Goal: Check status: Check status

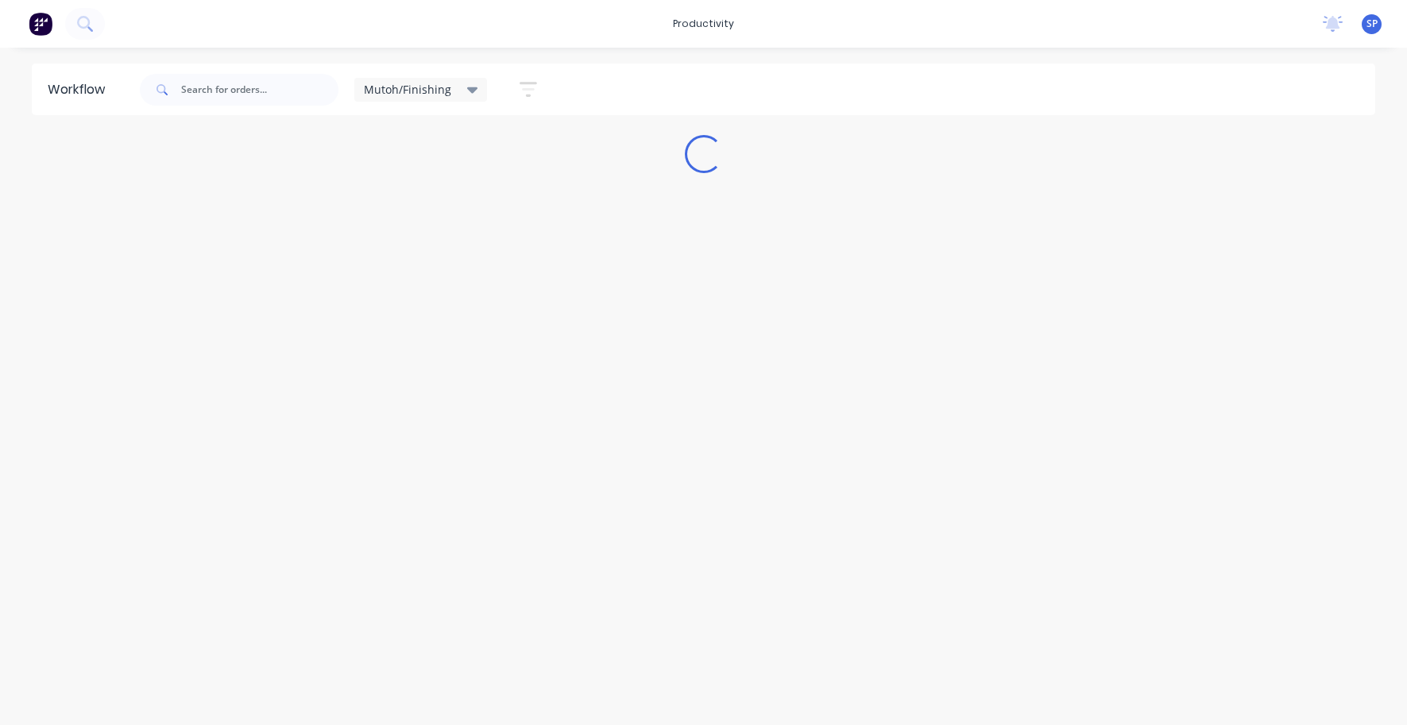
click at [475, 85] on icon at bounding box center [472, 89] width 11 height 17
click at [386, 203] on button "None" at bounding box center [450, 208] width 169 height 18
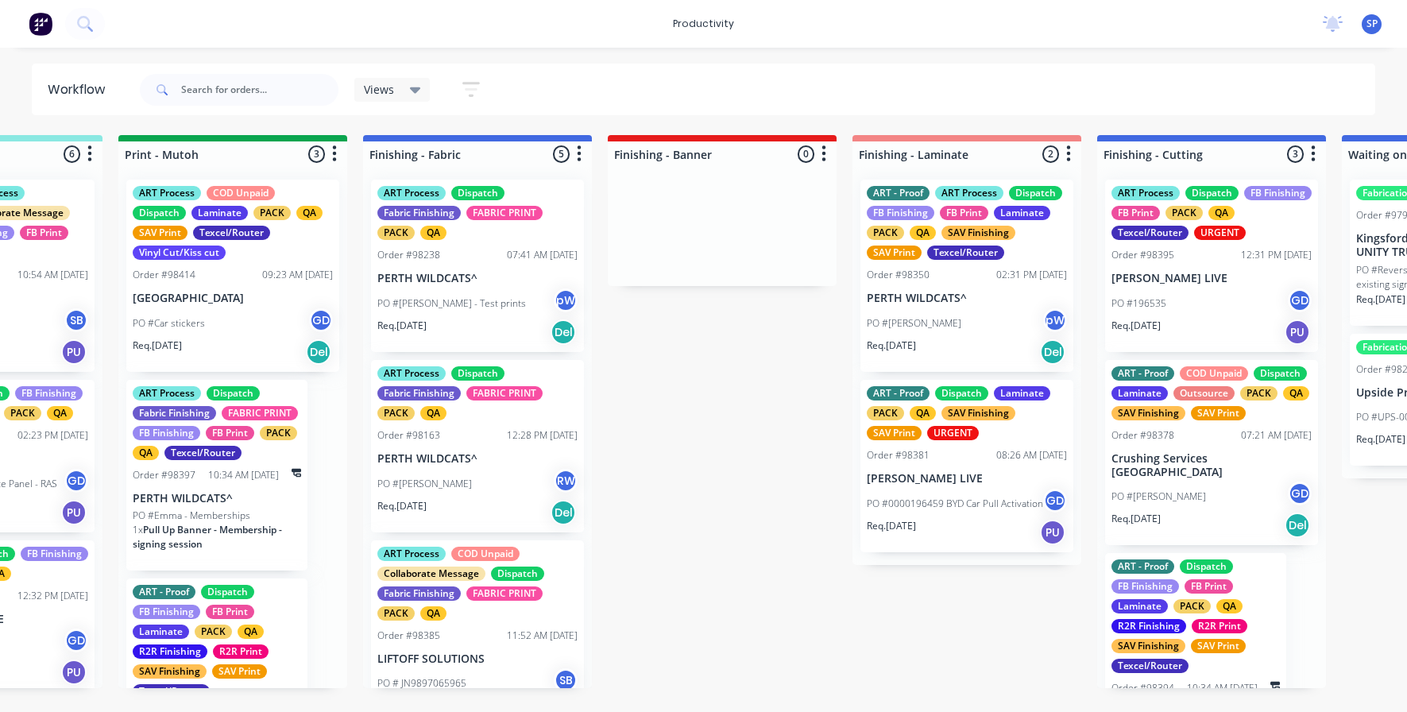
scroll to position [0, 2723]
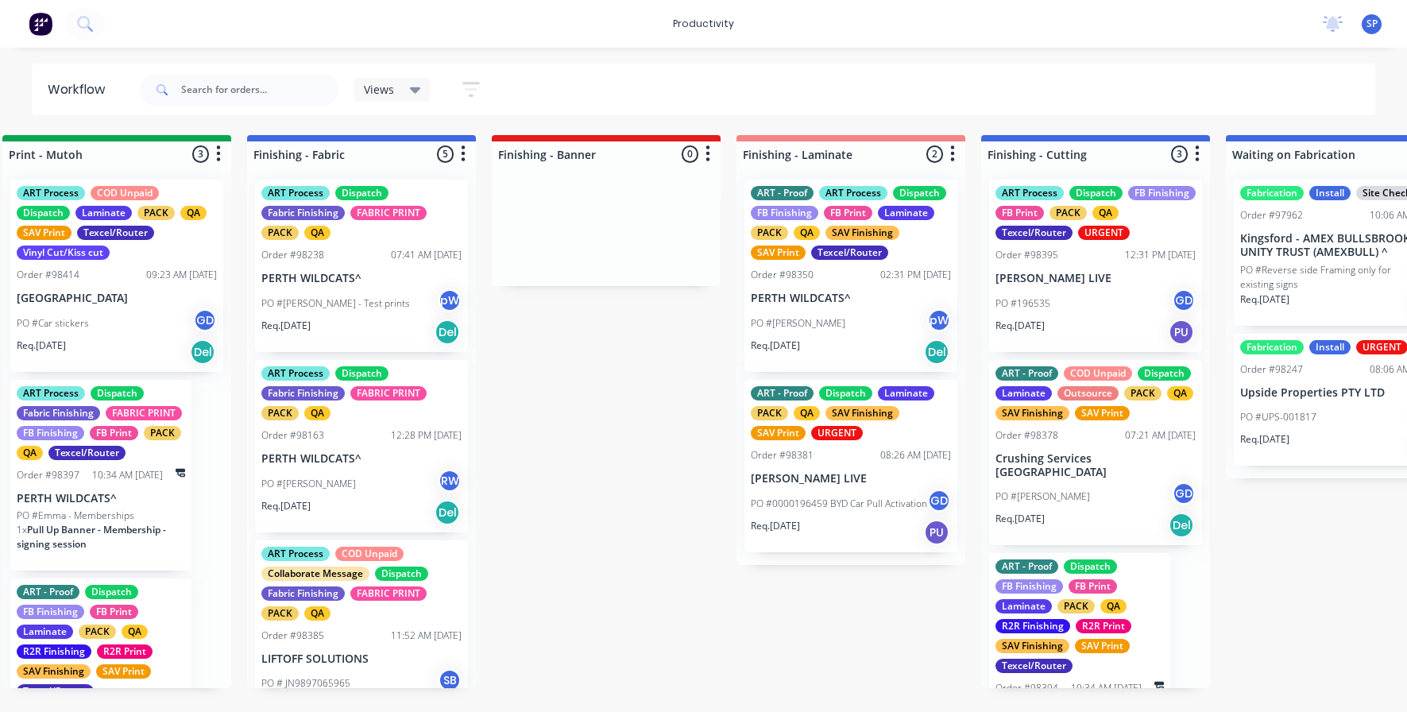
click at [832, 312] on div "PO #[PERSON_NAME]" at bounding box center [851, 323] width 200 height 30
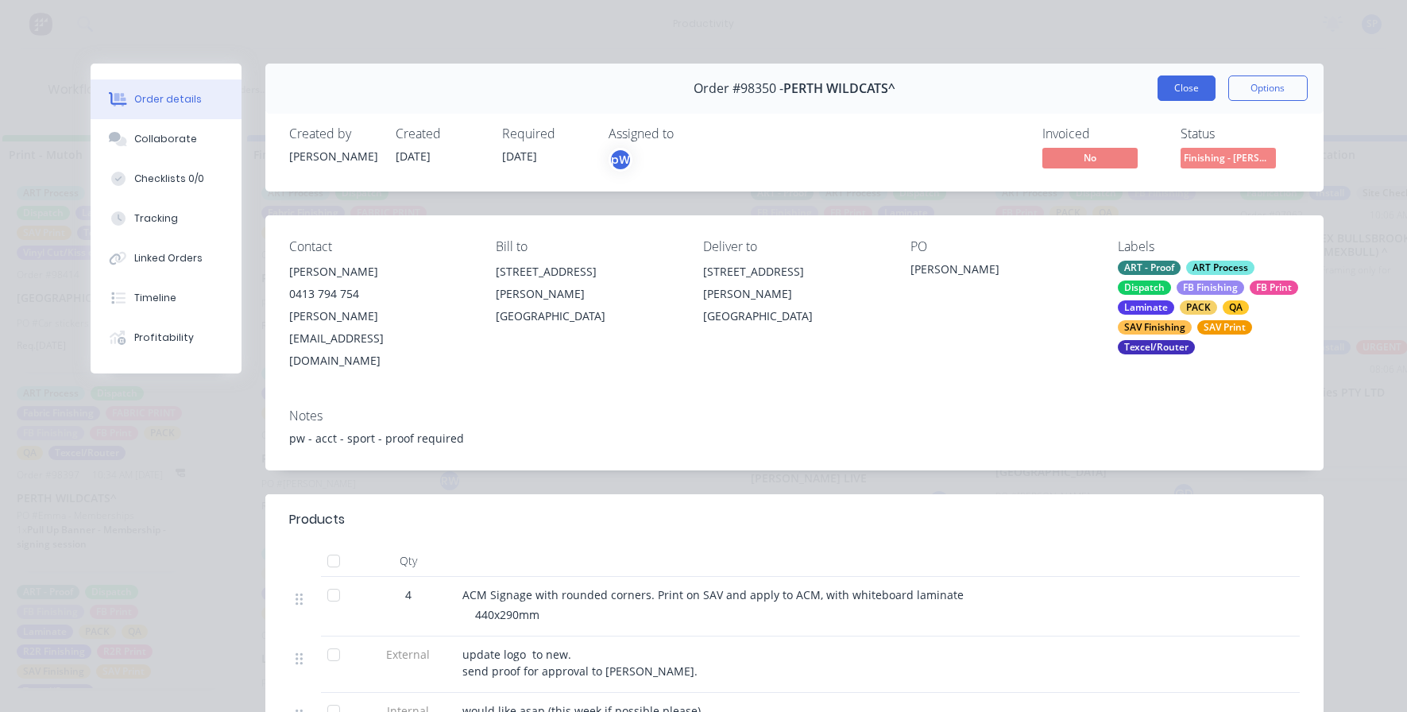
click at [1181, 88] on button "Close" at bounding box center [1186, 87] width 58 height 25
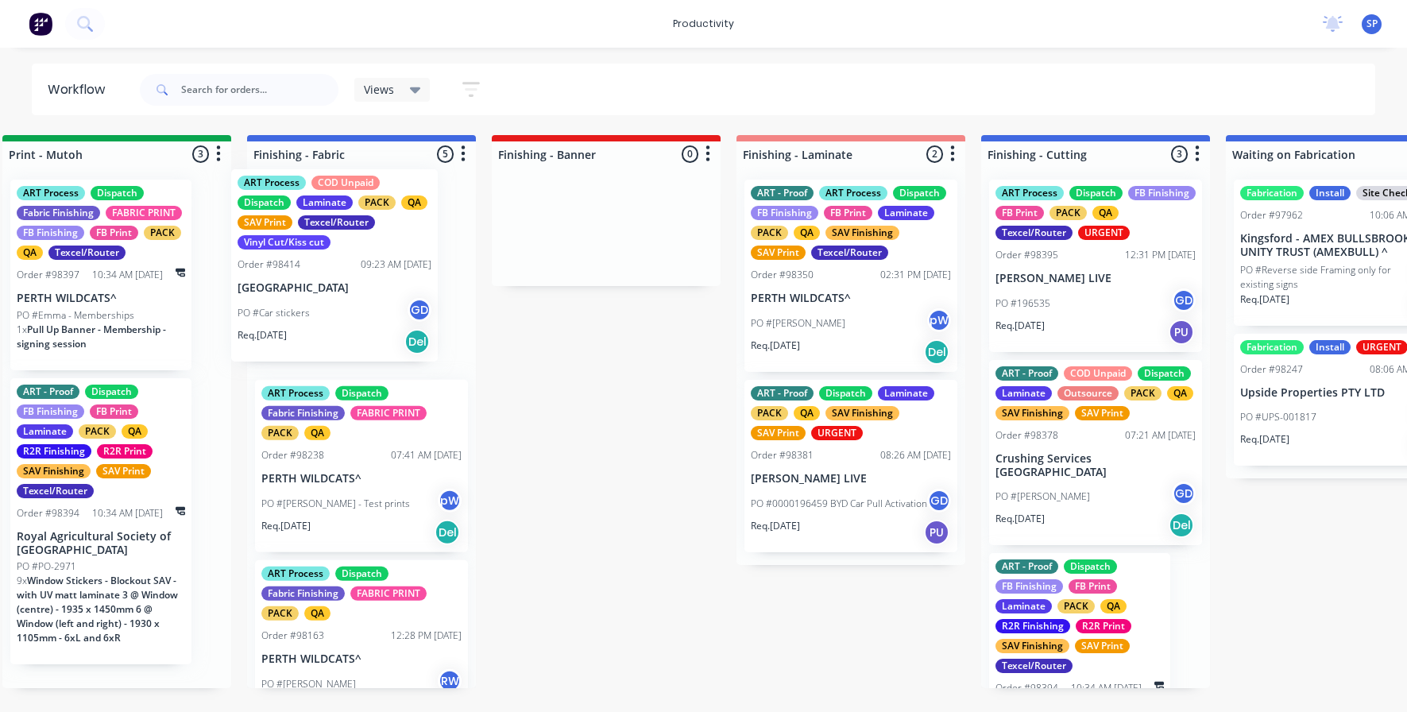
scroll to position [0, 2720]
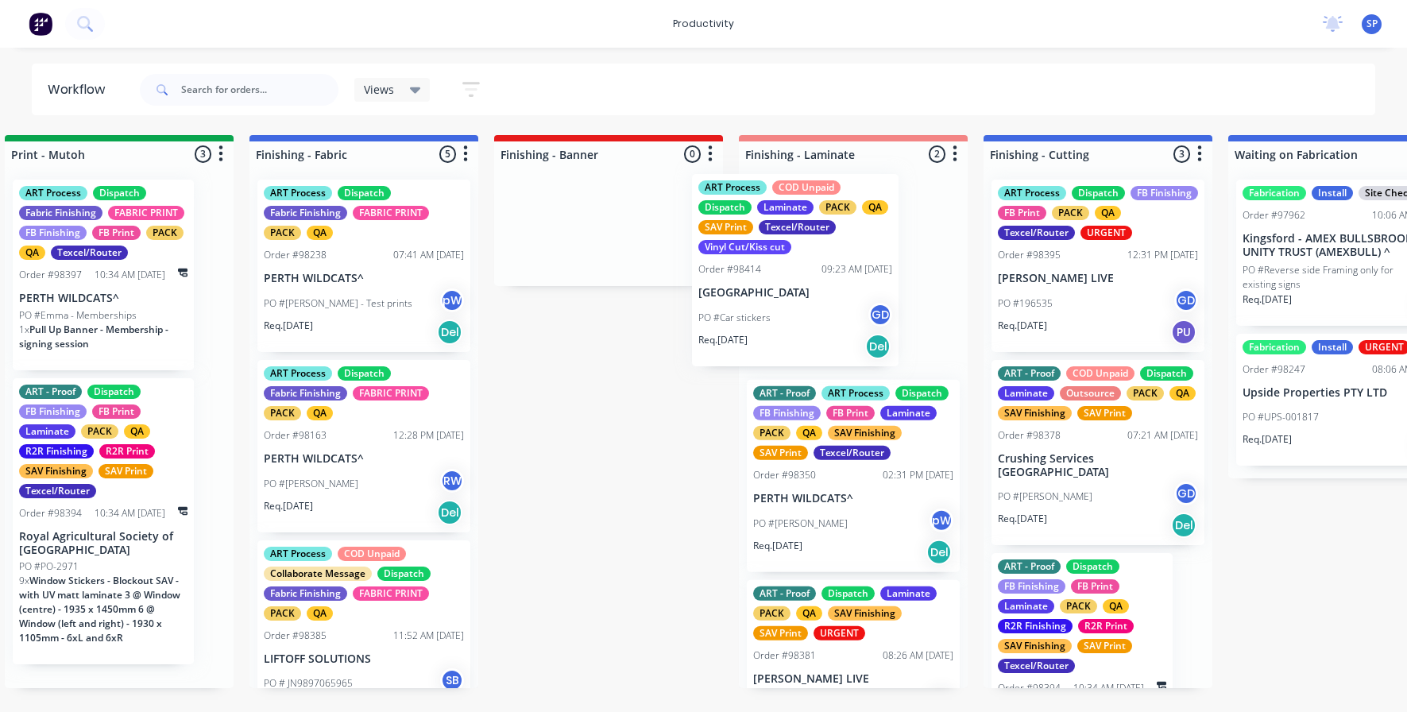
drag, startPoint x: 97, startPoint y: 288, endPoint x: 785, endPoint y: 280, distance: 687.9
click at [785, 280] on div "Submitted 15 Sort By Created date Required date Order number Customer name Most…" at bounding box center [320, 411] width 6104 height 553
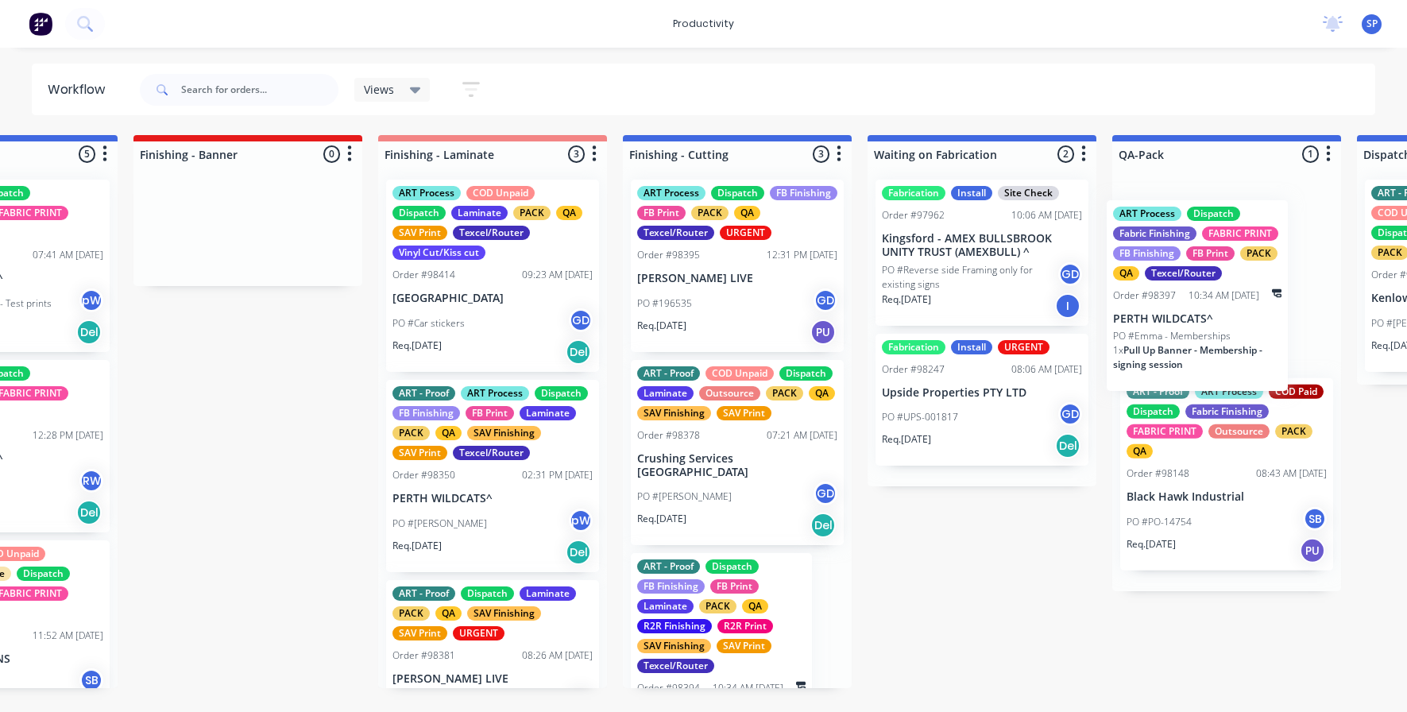
drag, startPoint x: 111, startPoint y: 315, endPoint x: 1213, endPoint y: 330, distance: 1101.8
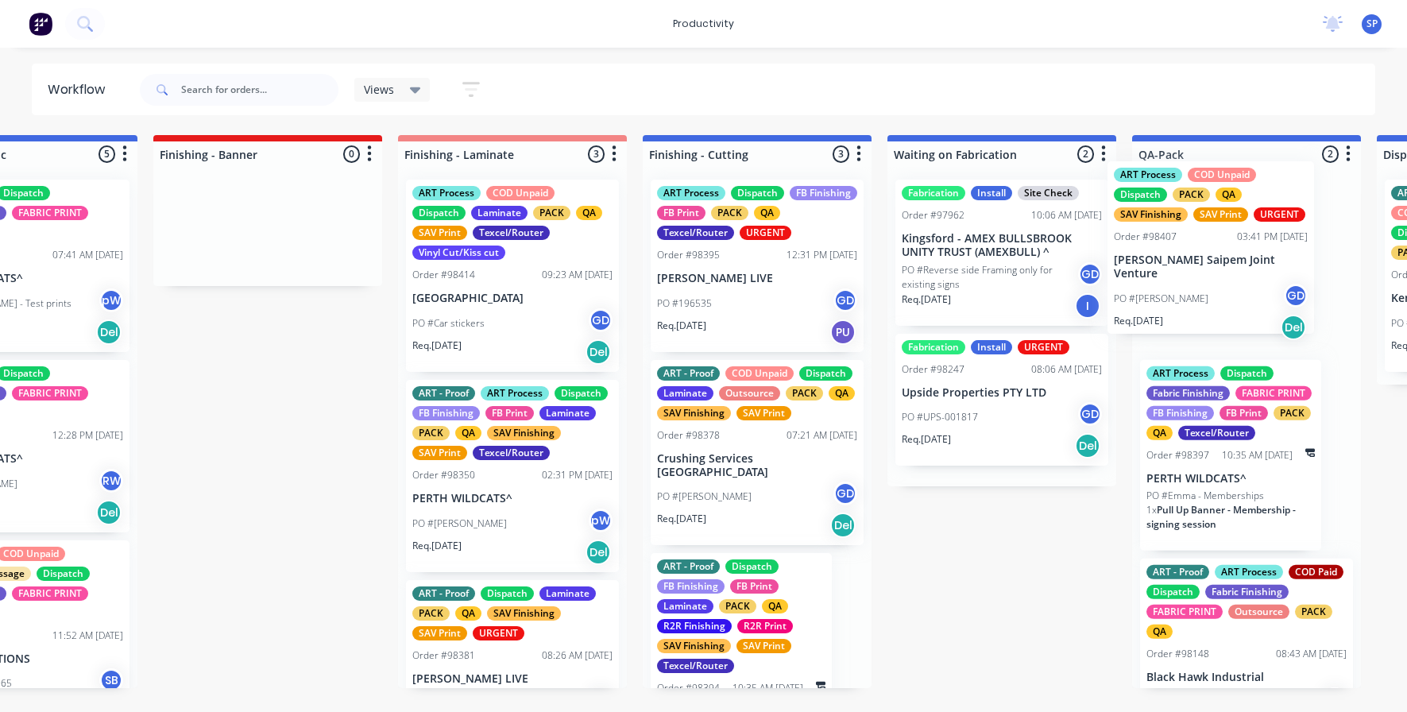
scroll to position [0, 3104]
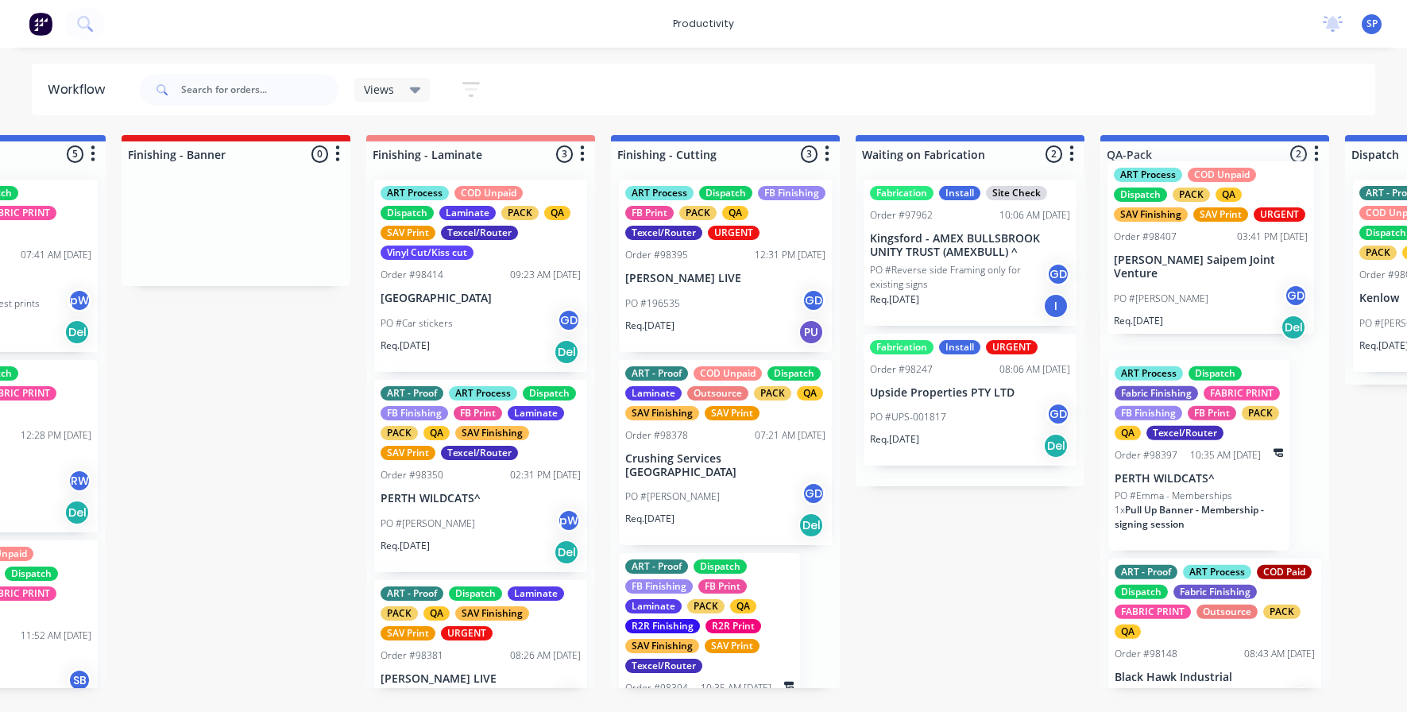
drag, startPoint x: 282, startPoint y: 295, endPoint x: 1199, endPoint y: 277, distance: 917.6
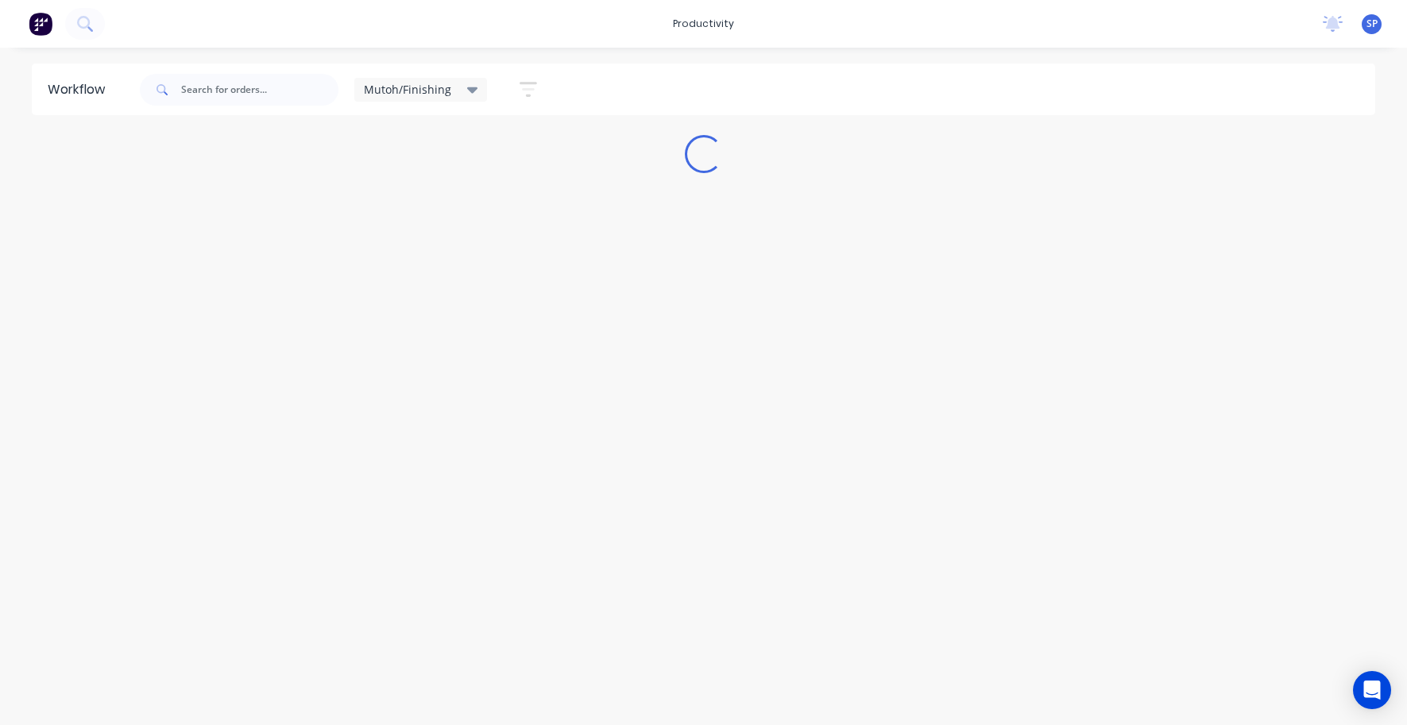
click at [468, 83] on icon at bounding box center [472, 89] width 11 height 17
click at [402, 213] on button "None" at bounding box center [450, 208] width 169 height 18
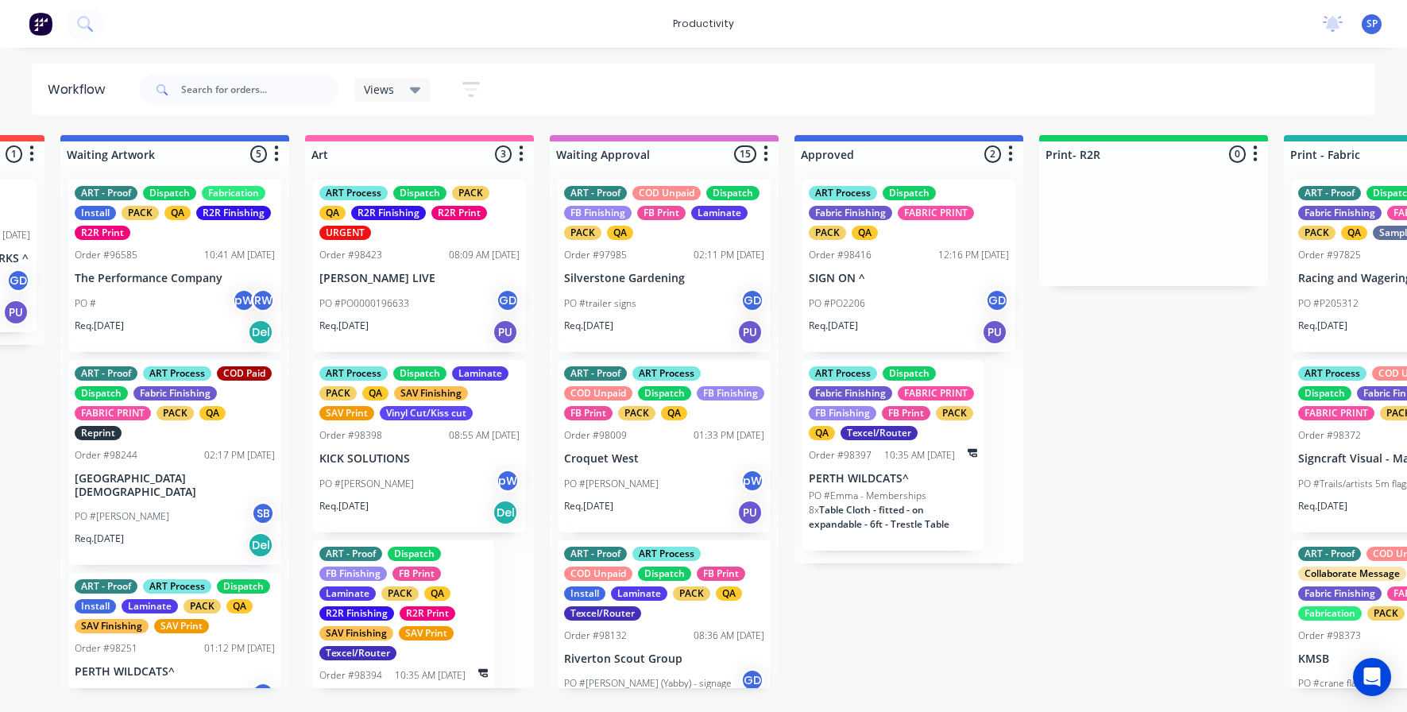
scroll to position [0, 948]
